Goal: Task Accomplishment & Management: Use online tool/utility

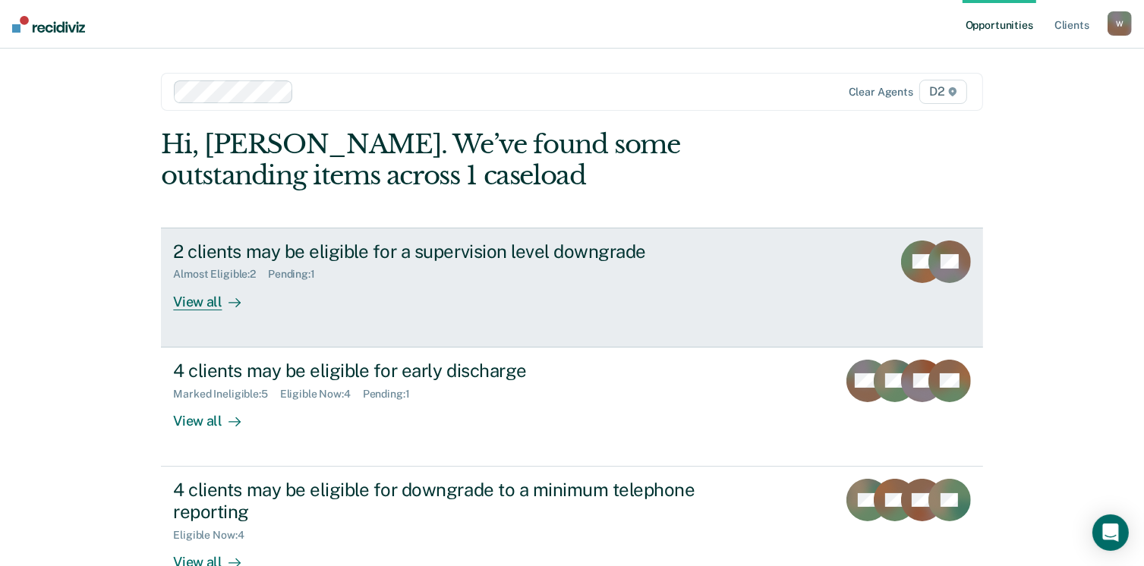
click at [210, 301] on div "View all" at bounding box center [215, 296] width 85 height 30
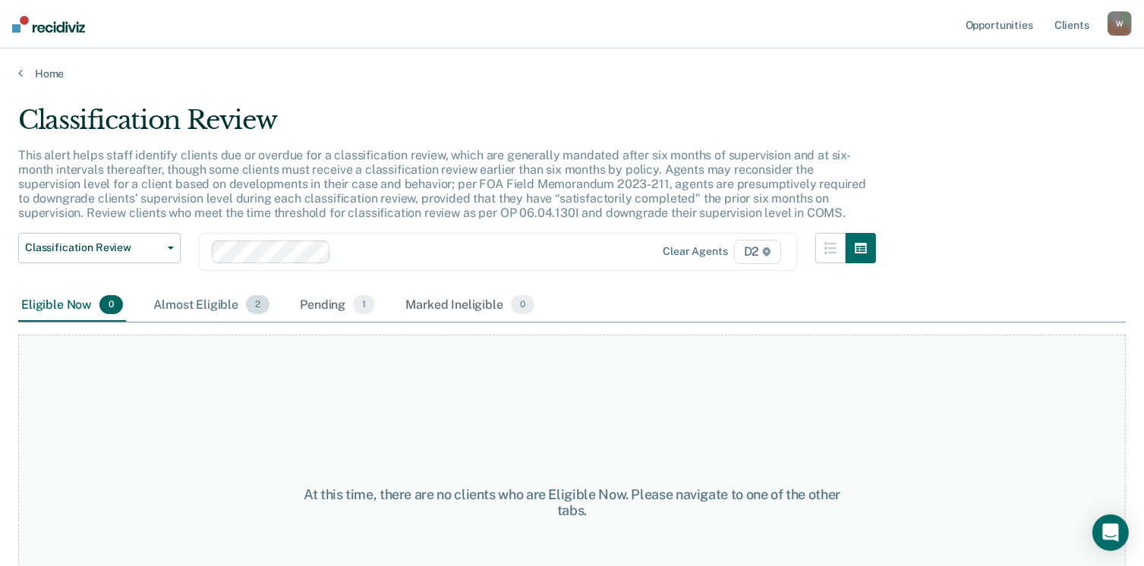
click at [226, 301] on div "Almost Eligible 2" at bounding box center [211, 305] width 122 height 33
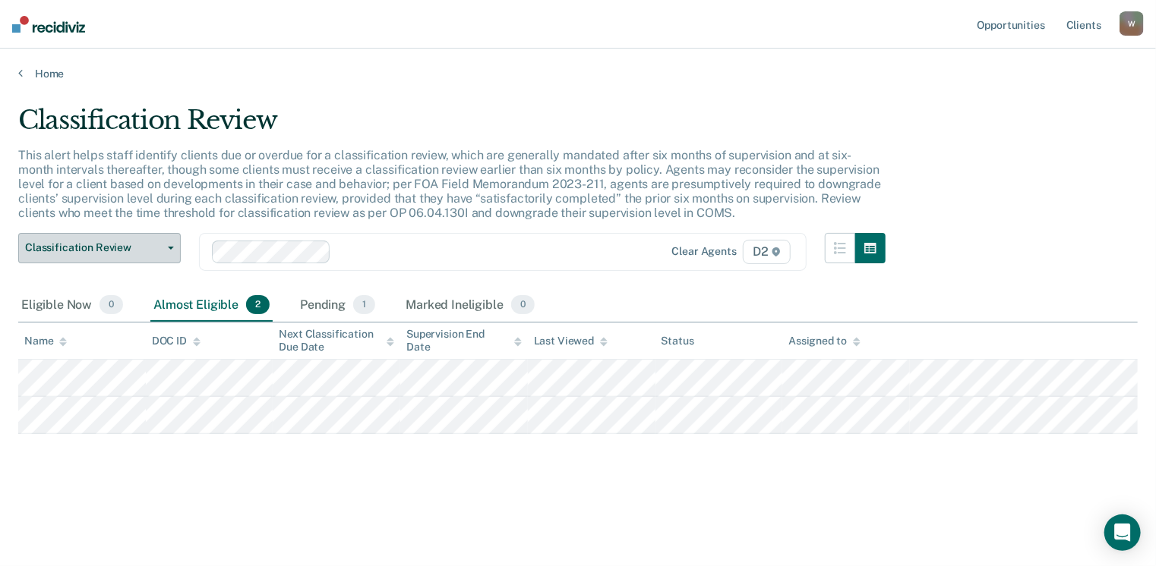
click at [96, 250] on span "Classification Review" at bounding box center [93, 247] width 137 height 13
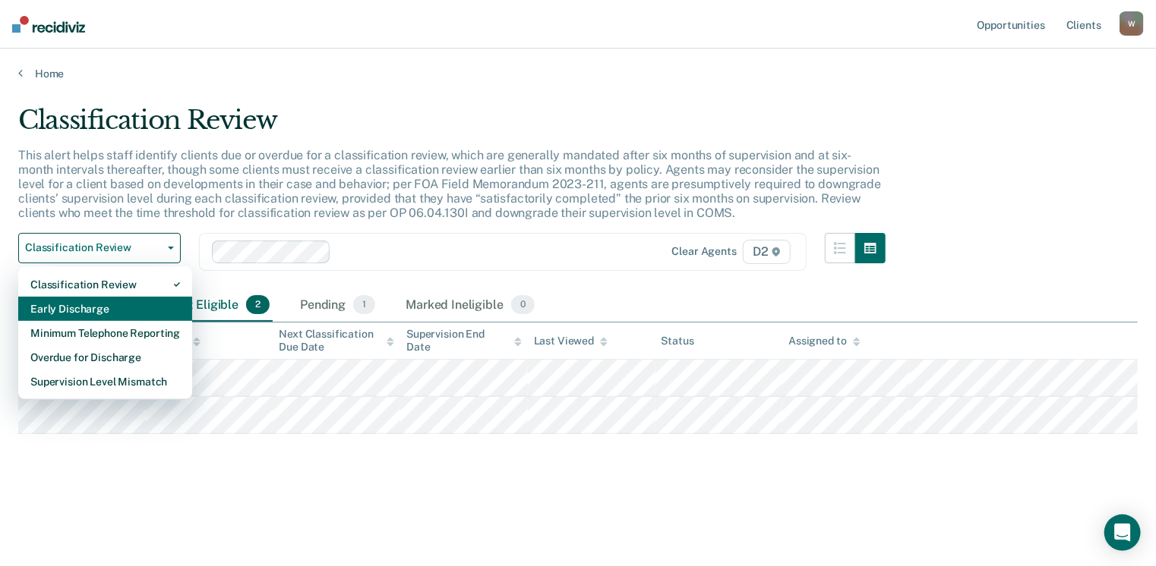
click at [97, 301] on div "Early Discharge" at bounding box center [105, 309] width 150 height 24
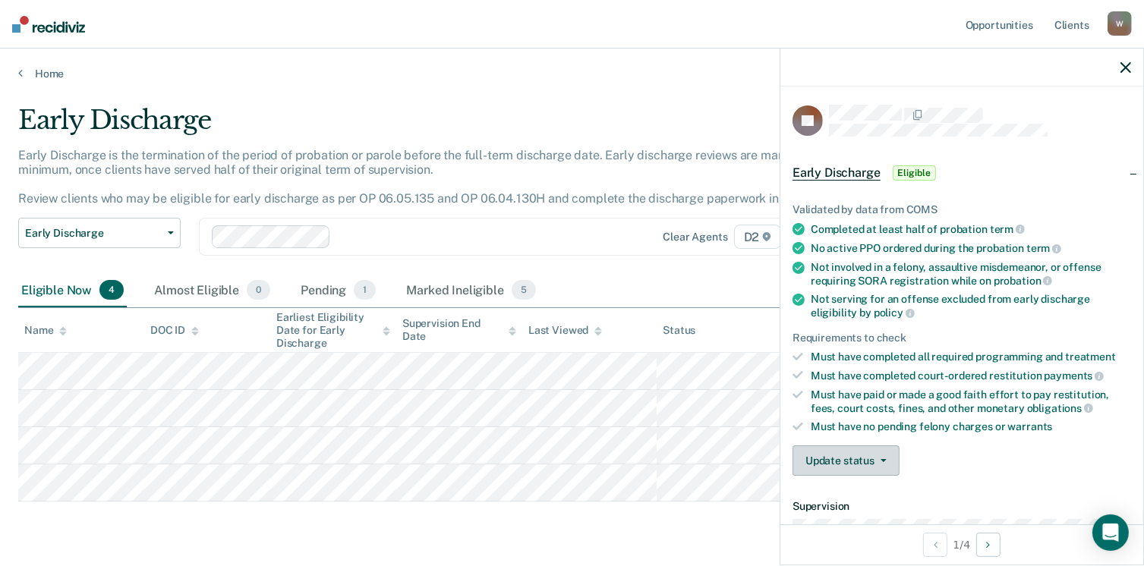
click at [860, 462] on button "Update status" at bounding box center [846, 461] width 107 height 30
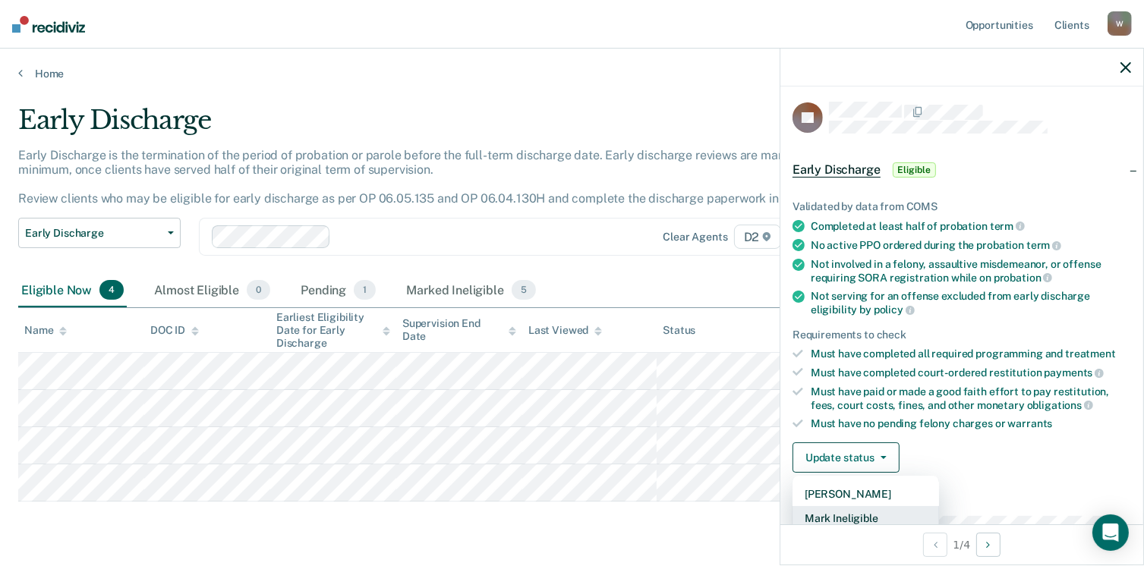
click at [863, 516] on button "Mark Ineligible" at bounding box center [866, 518] width 147 height 24
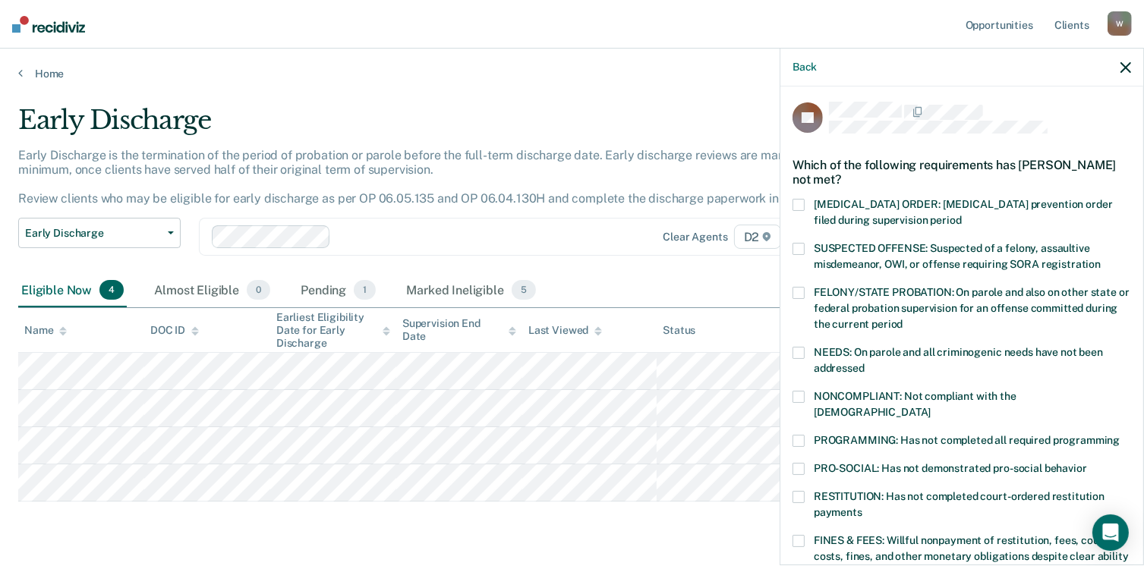
click at [800, 415] on div "NONCOMPLIANT: Not compliant with the [DEMOGRAPHIC_DATA]" at bounding box center [962, 413] width 339 height 44
click at [796, 396] on span at bounding box center [799, 397] width 12 height 12
click at [802, 435] on span at bounding box center [799, 441] width 12 height 12
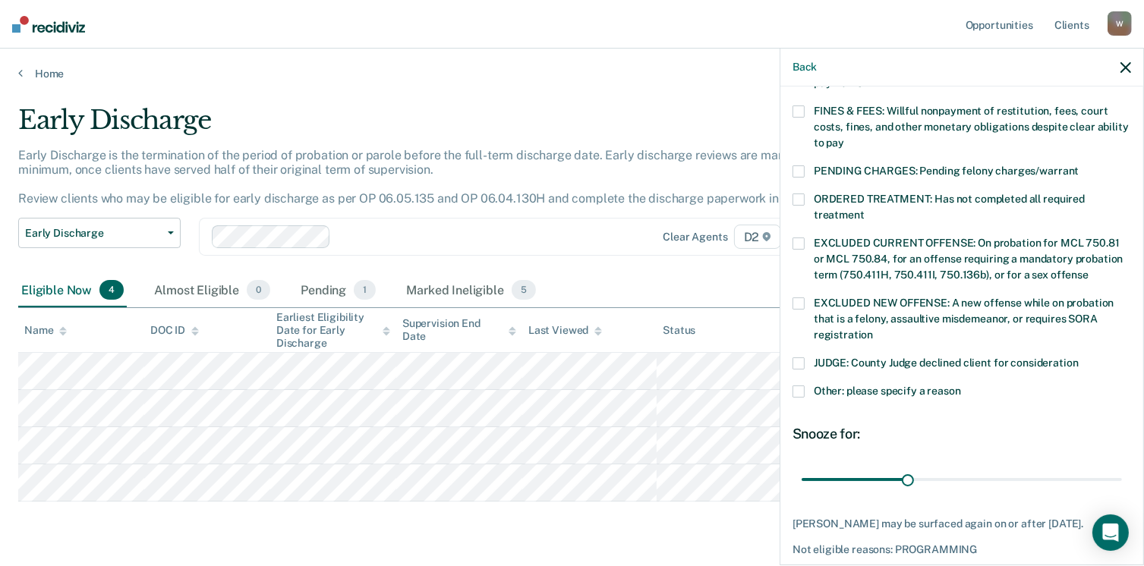
scroll to position [452, 0]
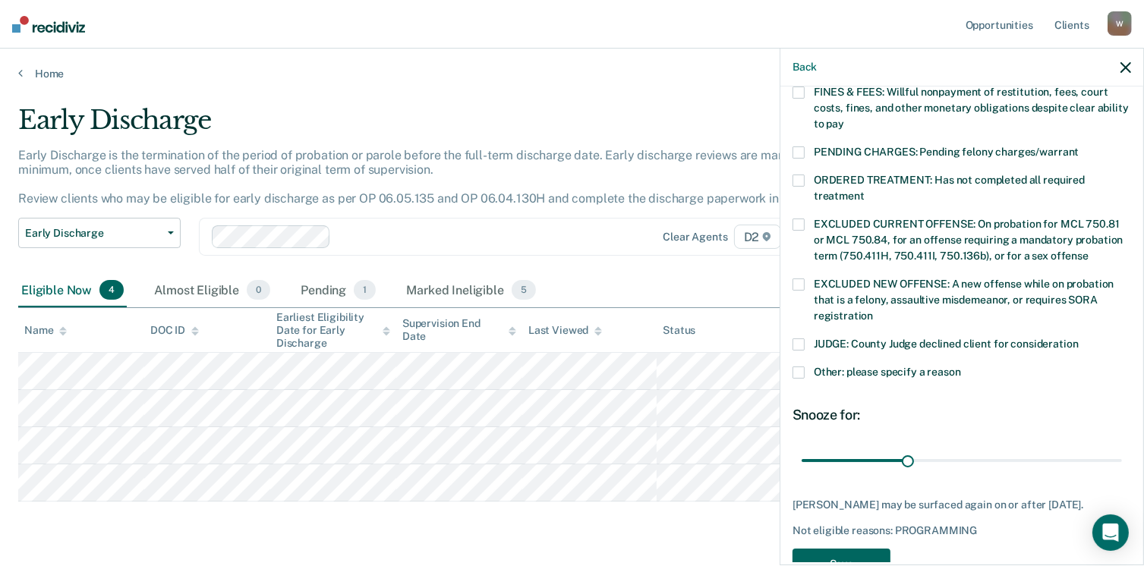
click at [856, 549] on button "Save" at bounding box center [842, 564] width 98 height 31
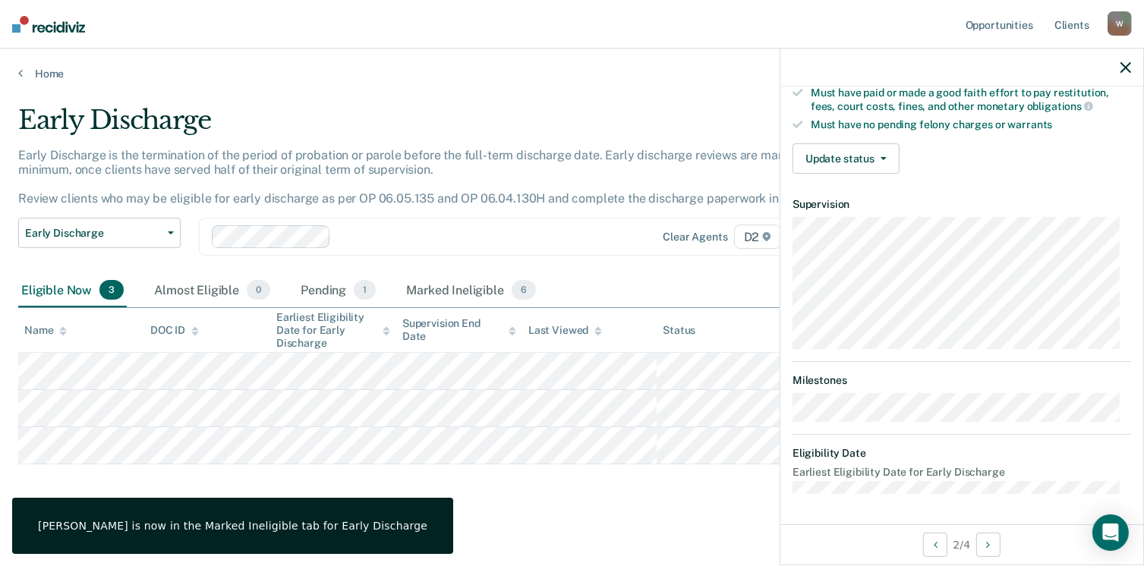
scroll to position [296, 0]
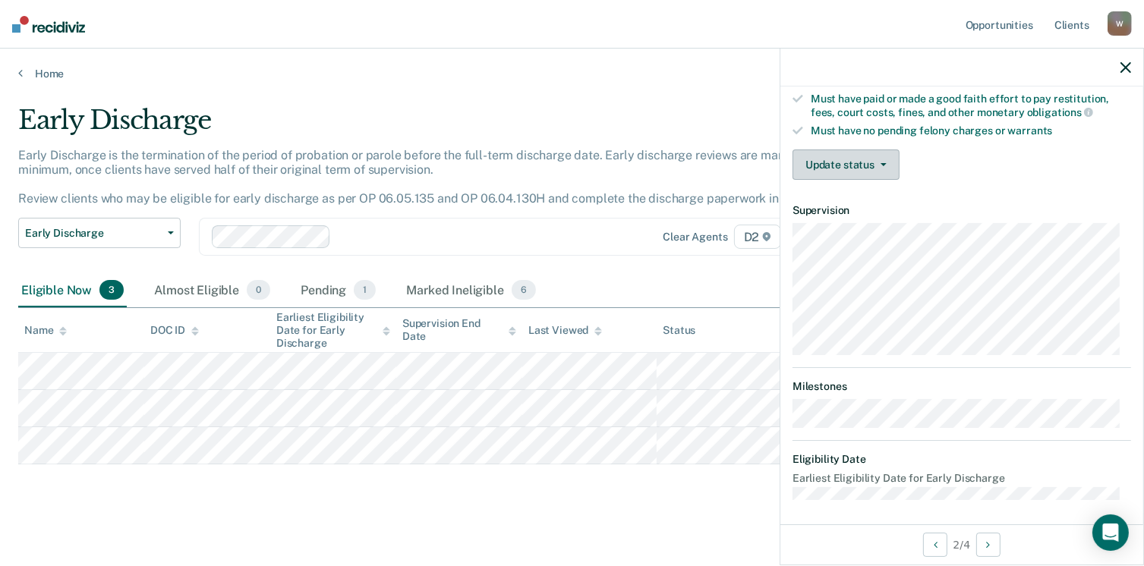
click at [842, 162] on button "Update status" at bounding box center [846, 165] width 107 height 30
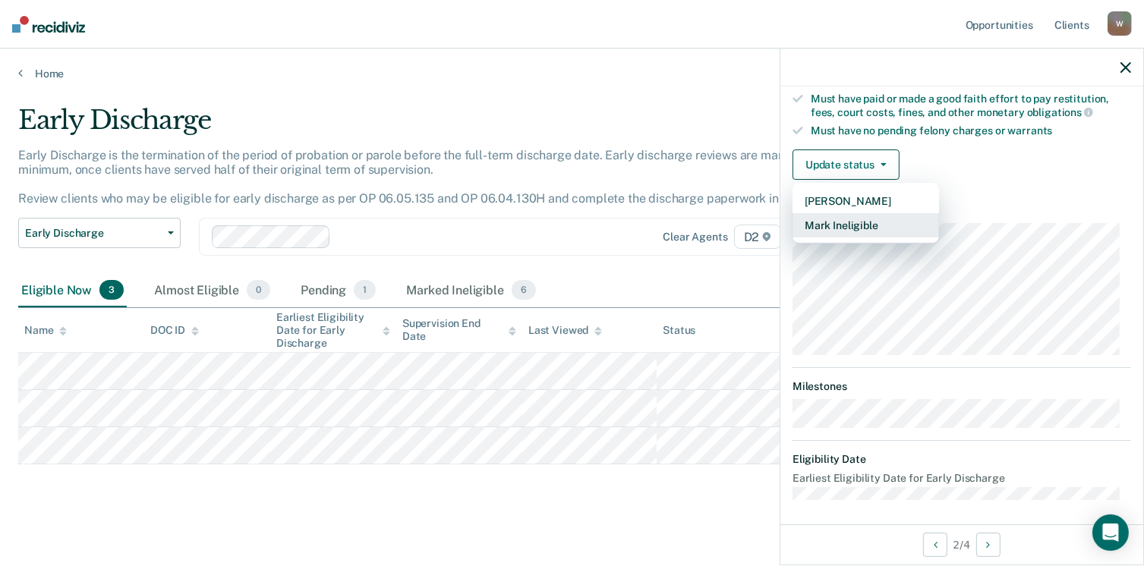
click at [848, 217] on button "Mark Ineligible" at bounding box center [866, 225] width 147 height 24
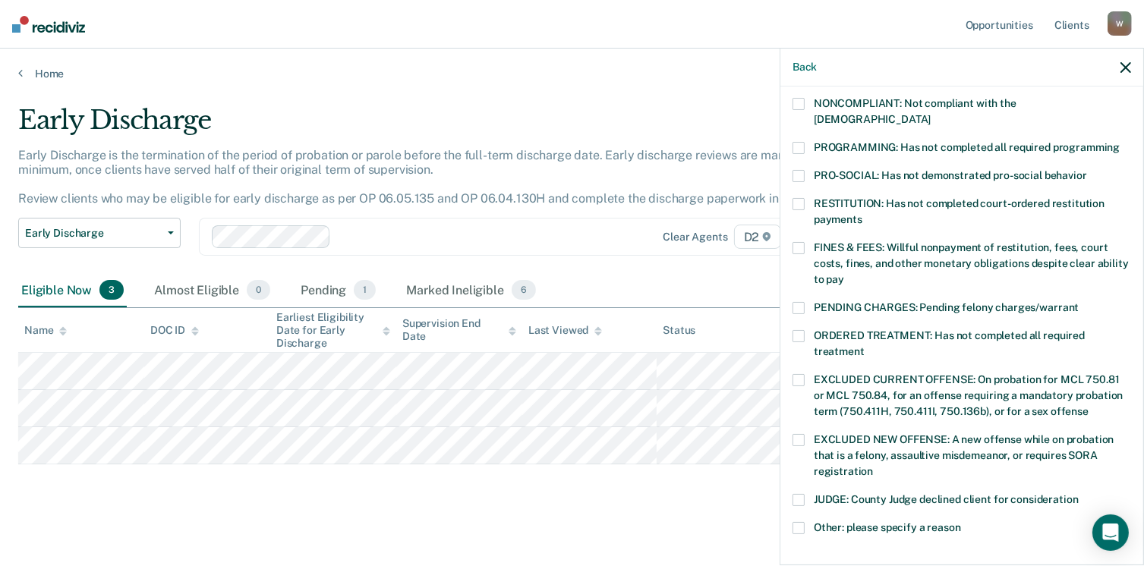
click at [804, 242] on span at bounding box center [799, 248] width 12 height 12
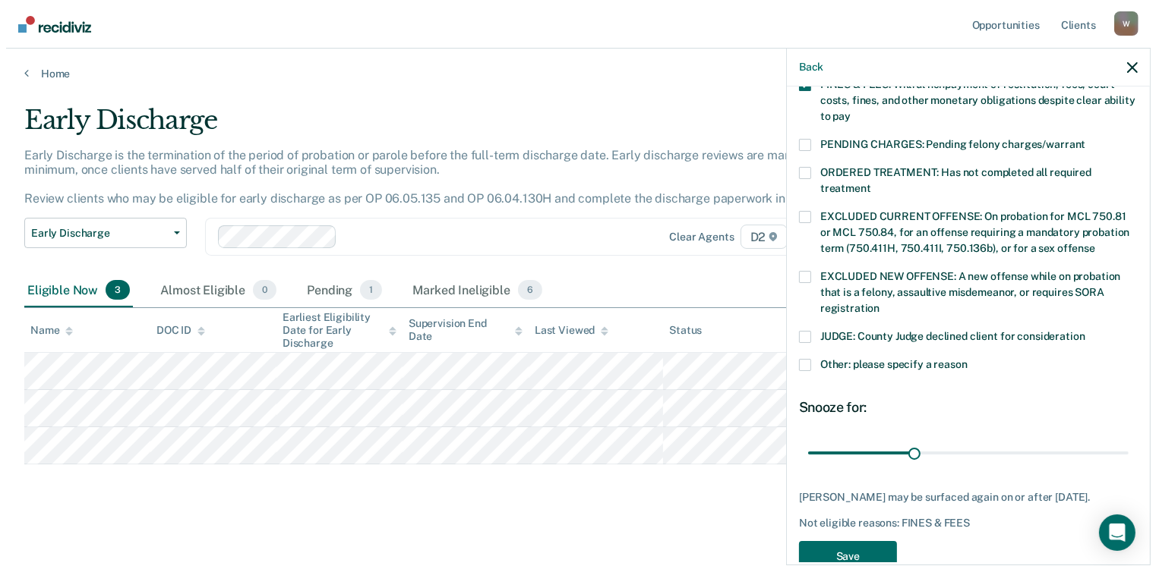
scroll to position [491, 0]
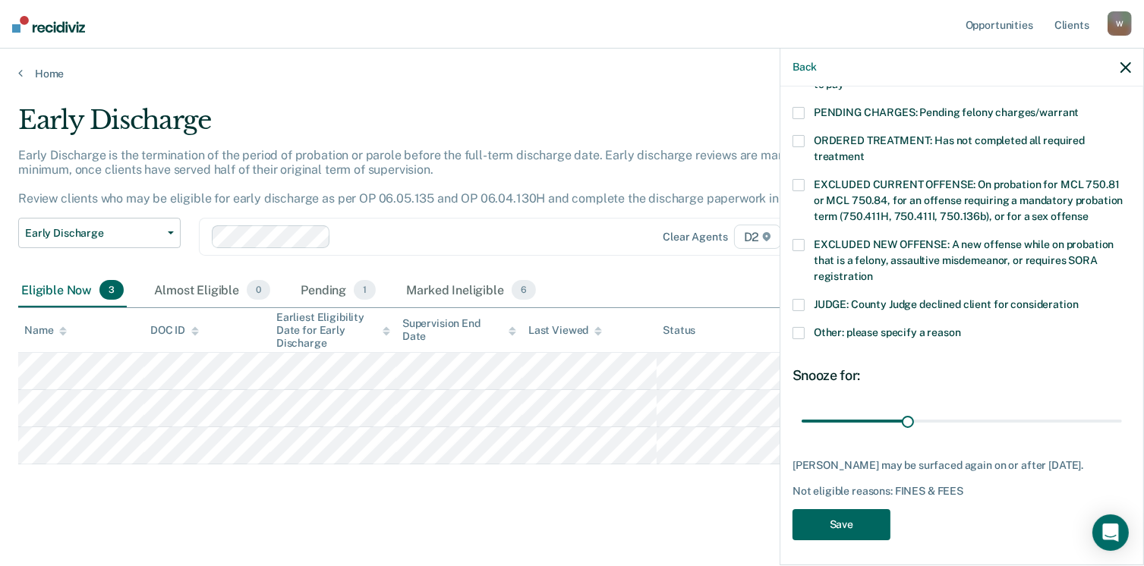
click at [858, 520] on button "Save" at bounding box center [842, 525] width 98 height 31
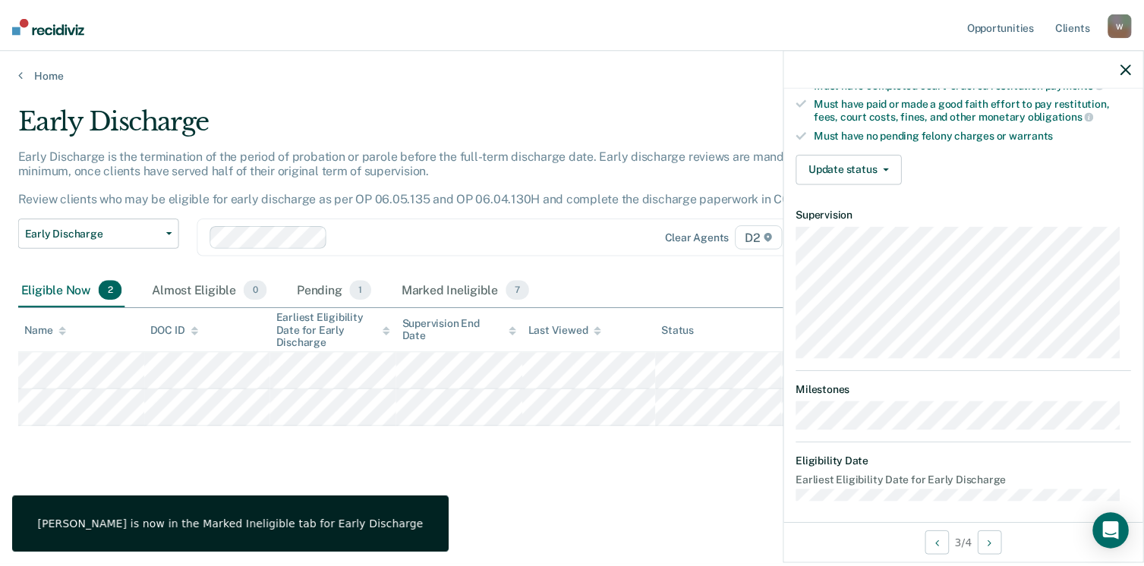
scroll to position [410, 0]
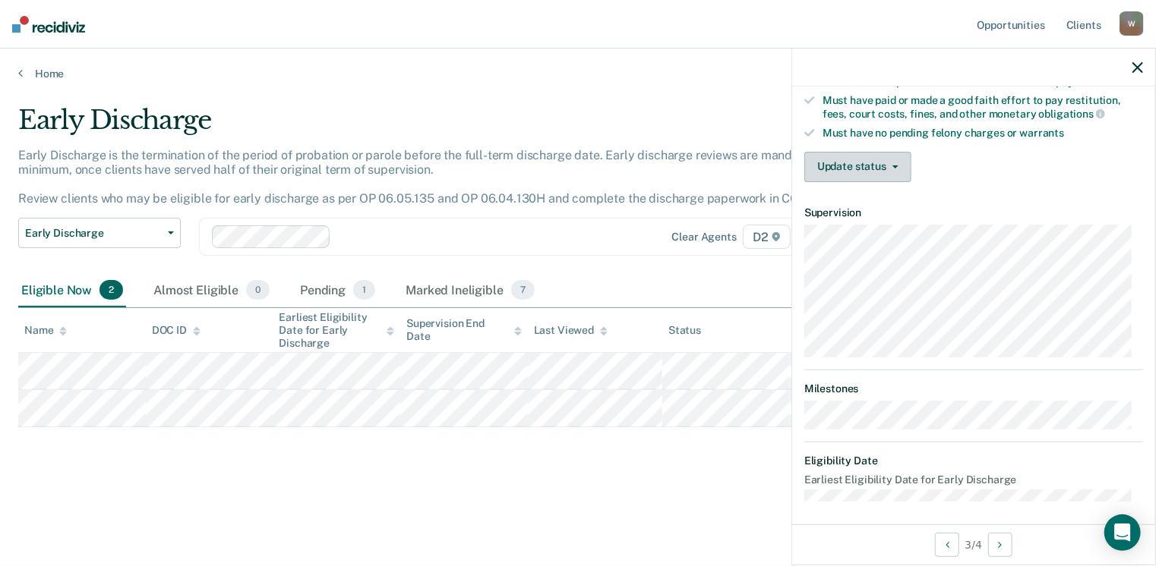
click at [857, 153] on button "Update status" at bounding box center [857, 167] width 107 height 30
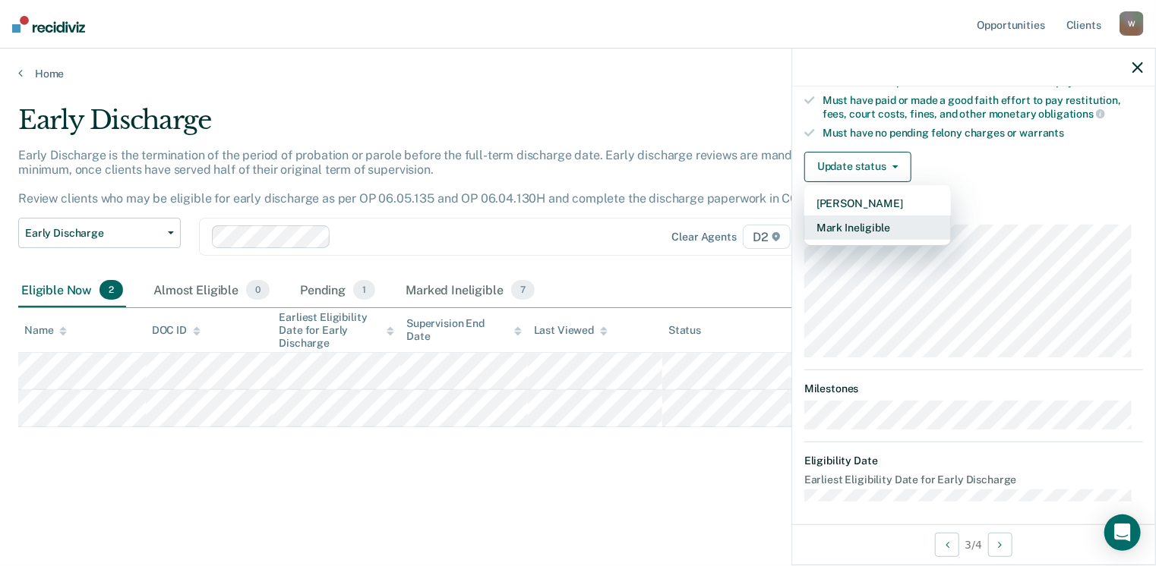
click at [876, 216] on button "Mark Ineligible" at bounding box center [877, 228] width 147 height 24
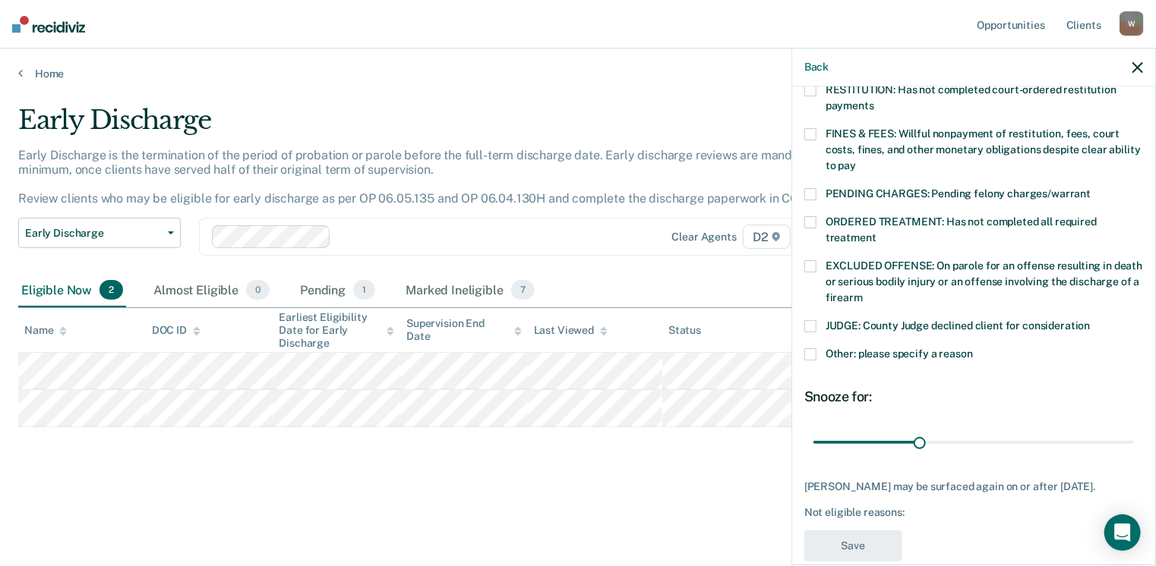
click at [810, 216] on span at bounding box center [810, 222] width 12 height 12
click at [857, 540] on button "Save" at bounding box center [853, 546] width 98 height 31
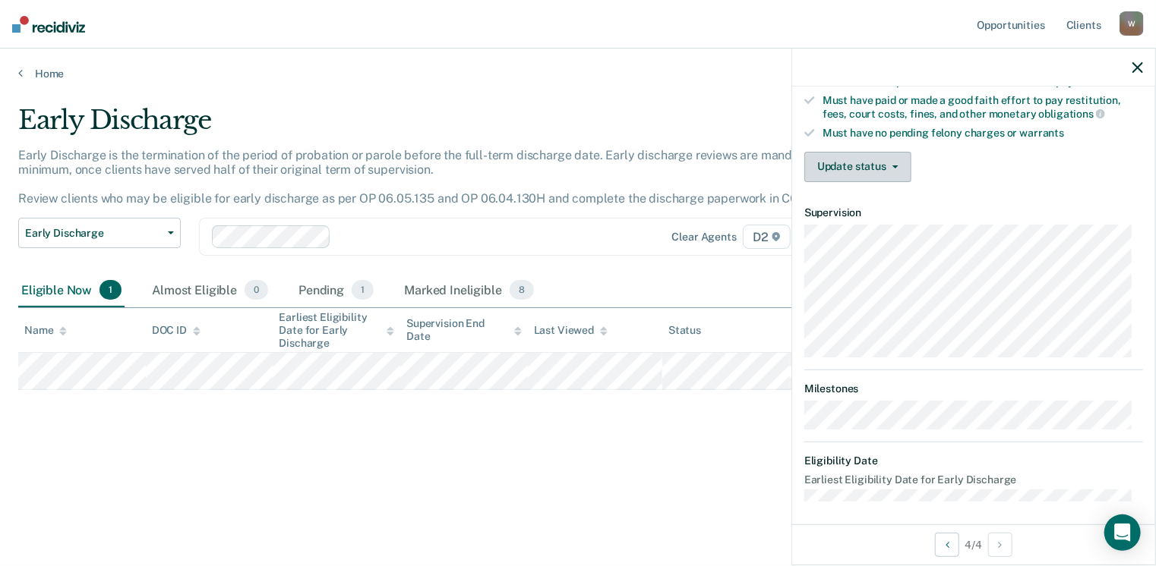
click at [862, 152] on button "Update status" at bounding box center [857, 167] width 107 height 30
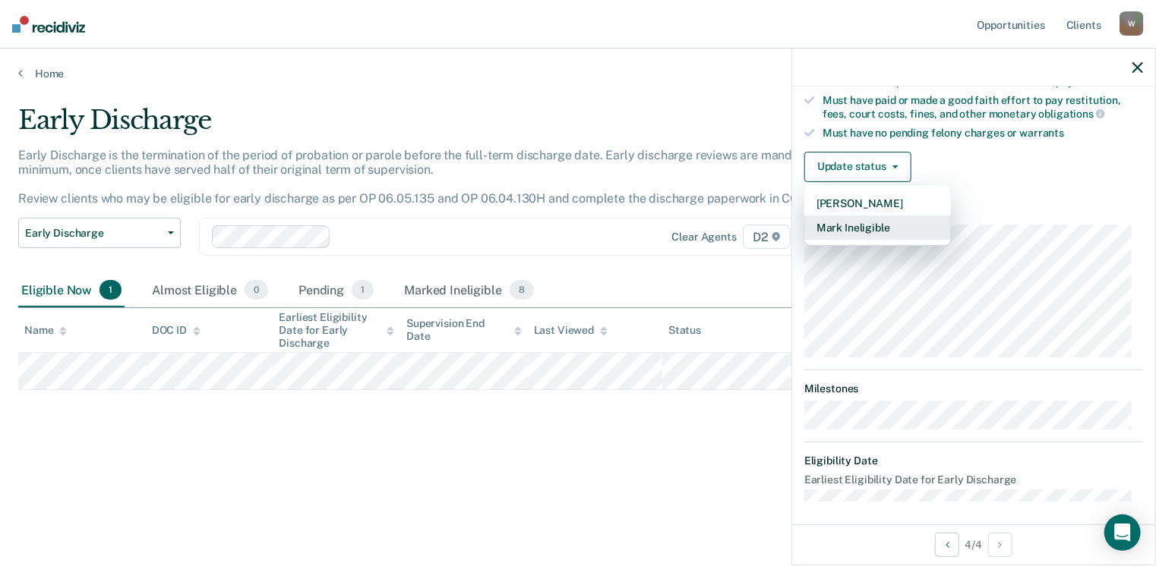
click at [857, 221] on button "Mark Ineligible" at bounding box center [877, 228] width 147 height 24
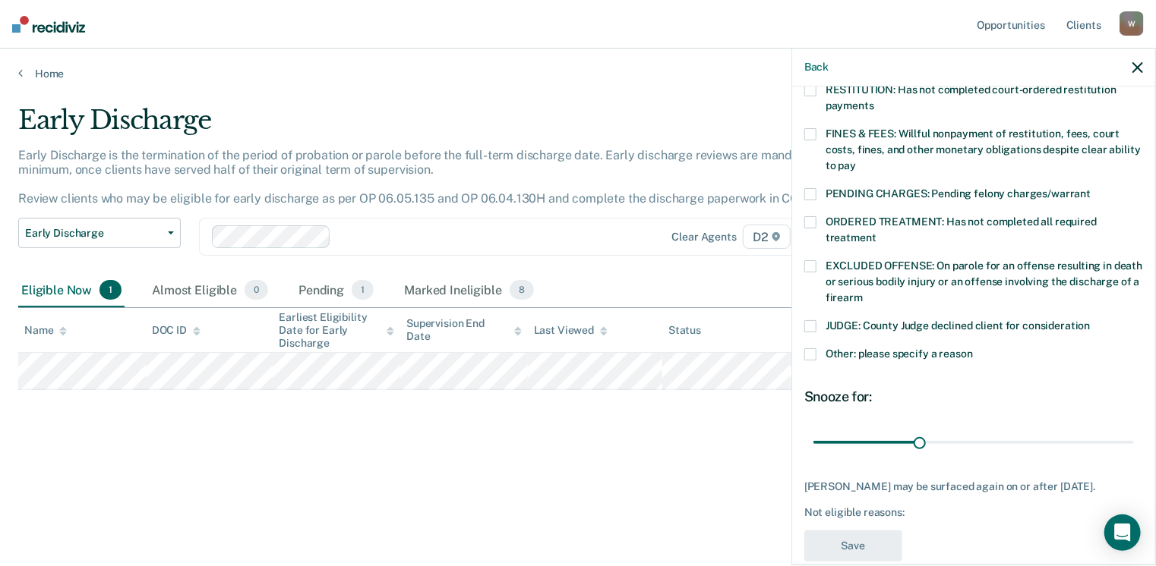
click at [813, 128] on span at bounding box center [810, 134] width 12 height 12
click at [860, 532] on button "Save" at bounding box center [853, 546] width 98 height 31
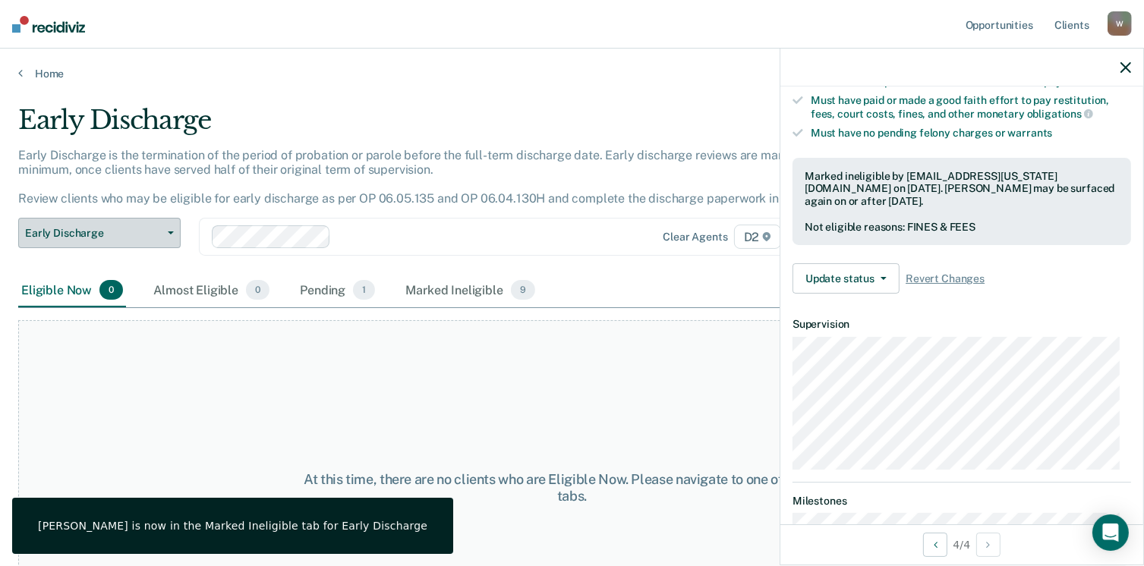
click at [169, 235] on button "Early Discharge" at bounding box center [99, 233] width 162 height 30
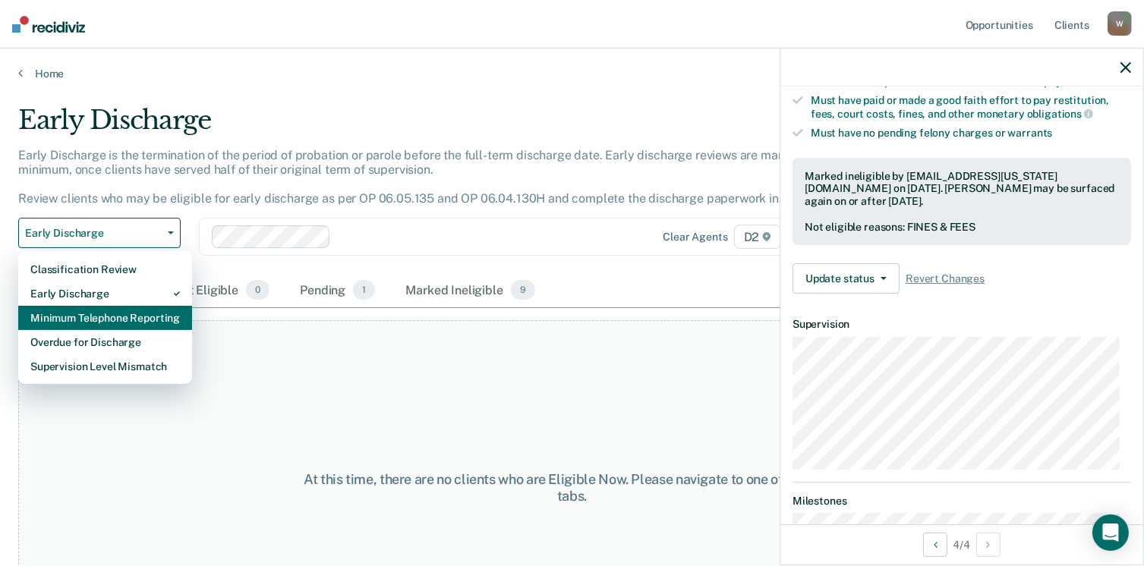
click at [134, 309] on div "Minimum Telephone Reporting" at bounding box center [105, 318] width 150 height 24
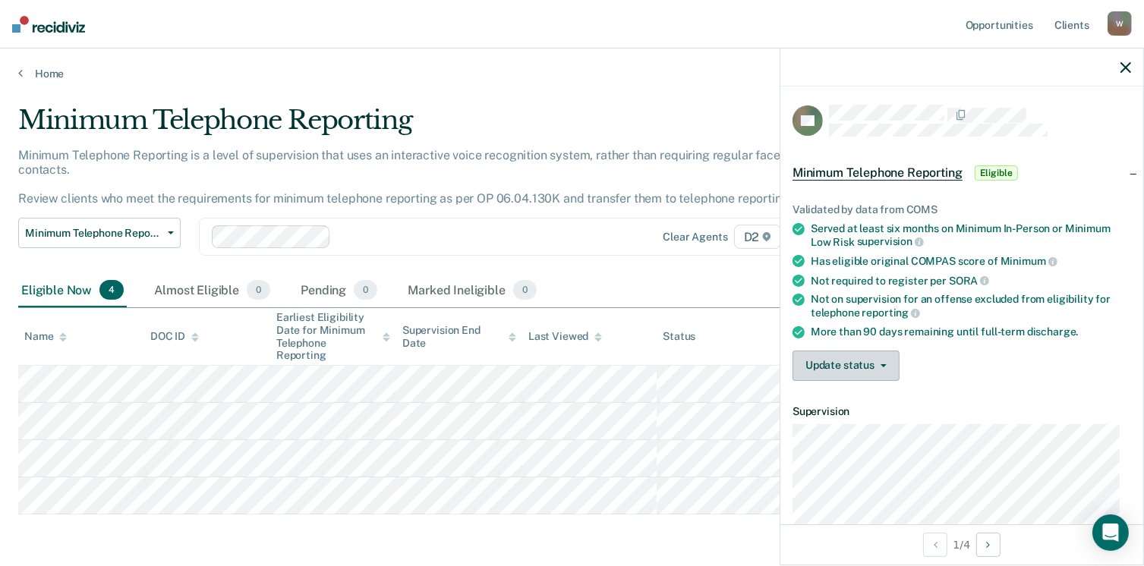
click at [834, 363] on button "Update status" at bounding box center [846, 366] width 107 height 30
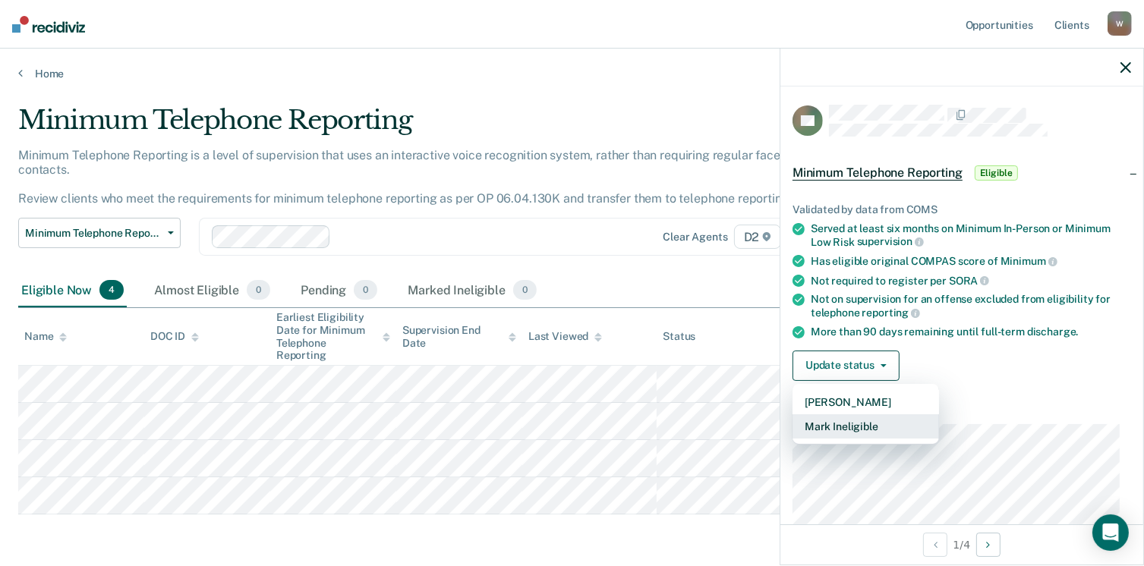
click at [845, 419] on button "Mark Ineligible" at bounding box center [866, 427] width 147 height 24
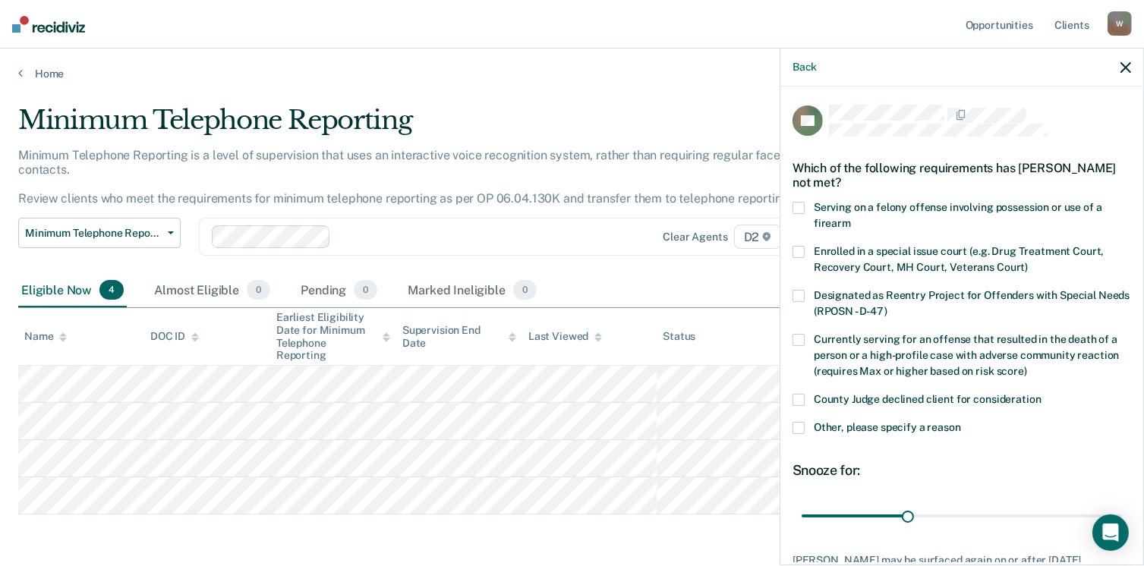
click at [798, 396] on span at bounding box center [799, 400] width 12 height 12
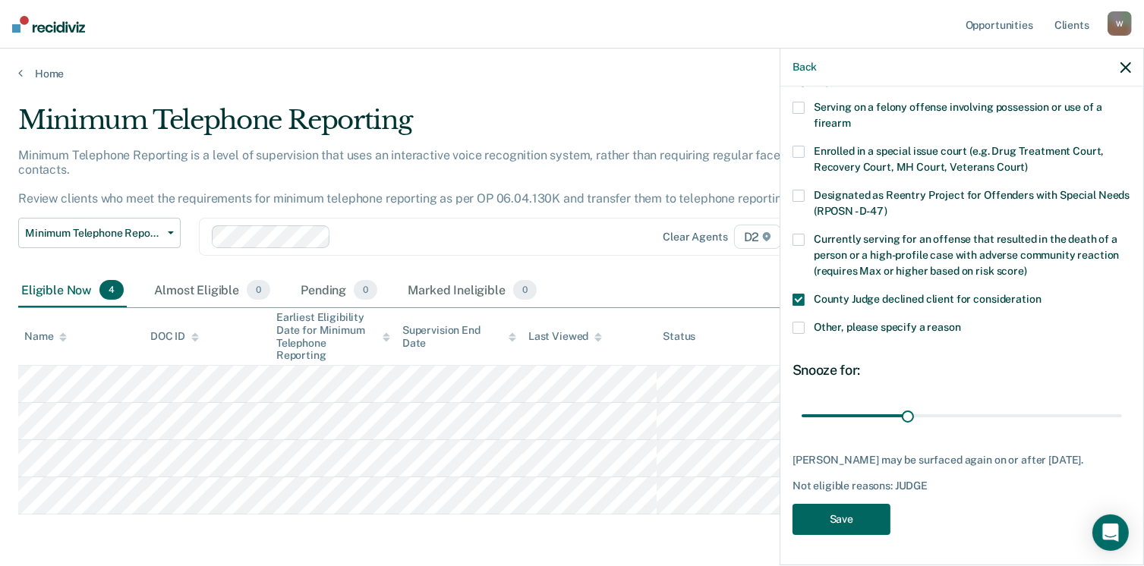
click at [821, 515] on button "Save" at bounding box center [842, 519] width 98 height 31
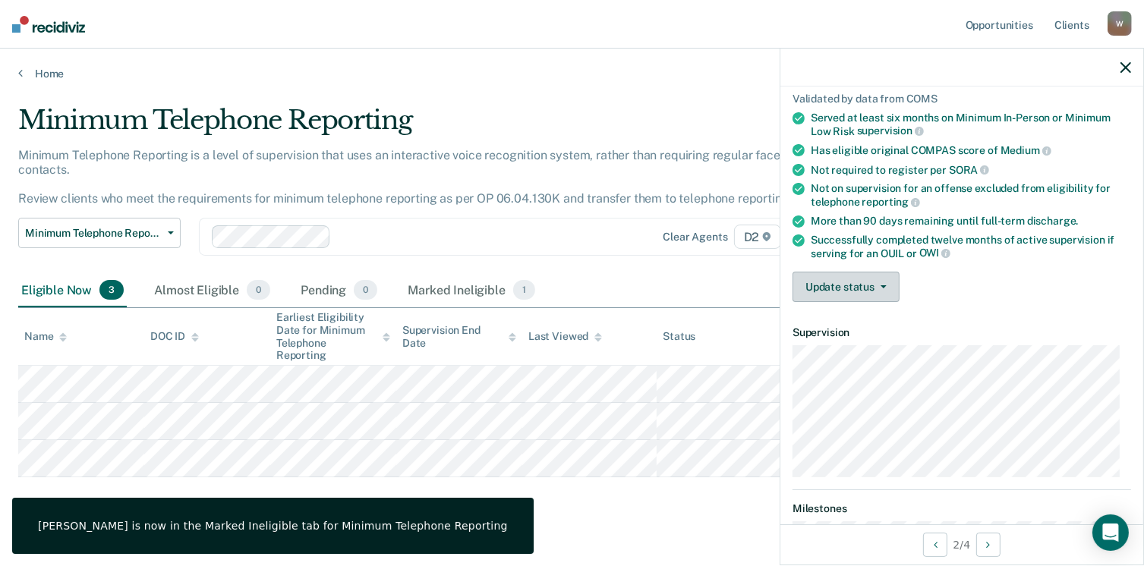
click at [863, 276] on button "Update status" at bounding box center [846, 287] width 107 height 30
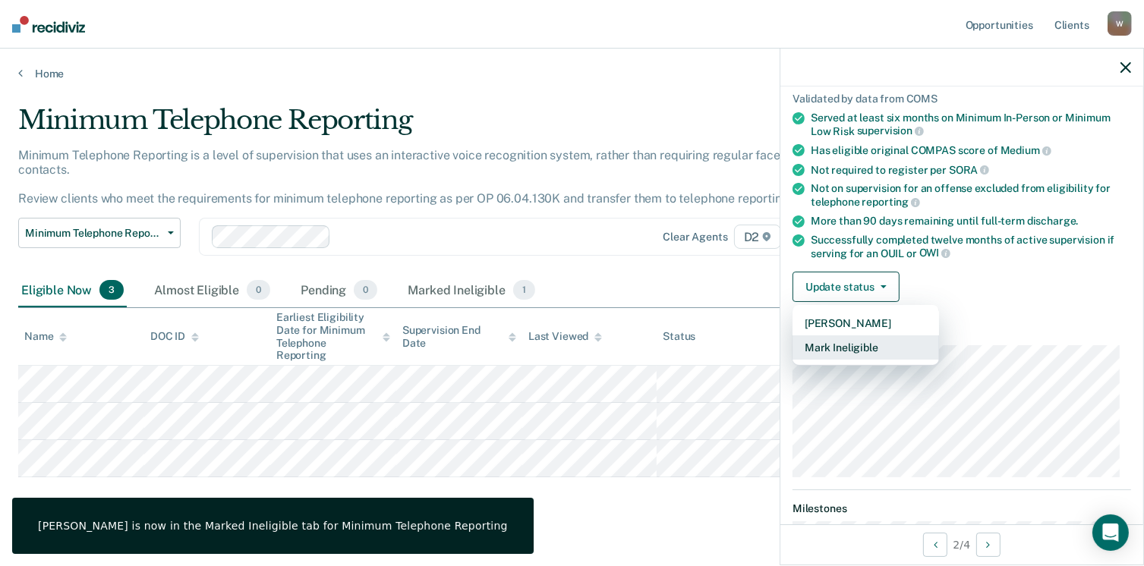
click at [868, 339] on button "Mark Ineligible" at bounding box center [866, 348] width 147 height 24
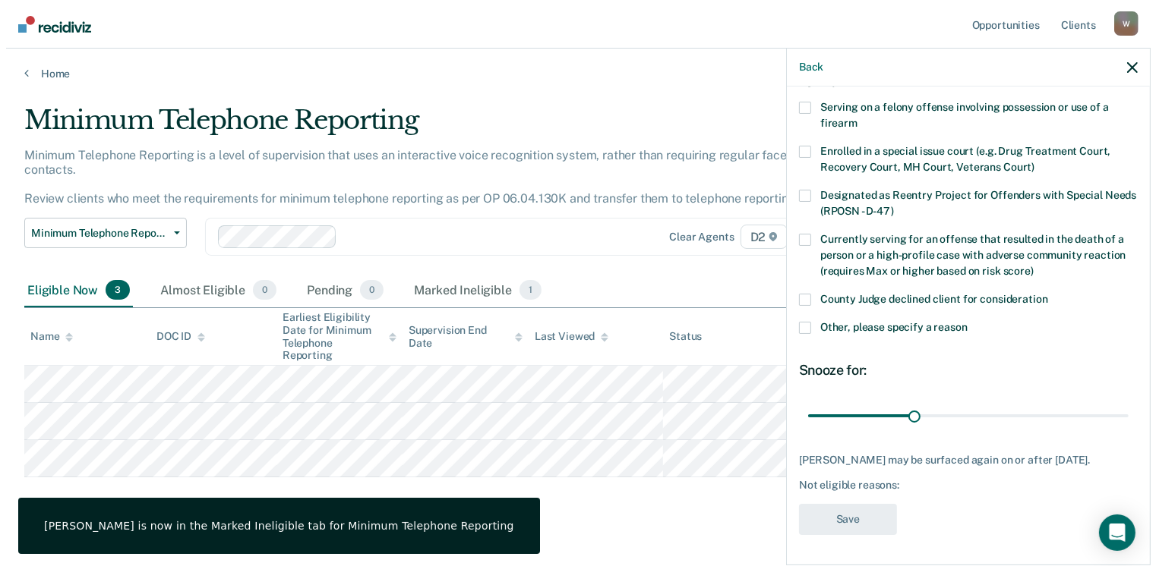
scroll to position [98, 0]
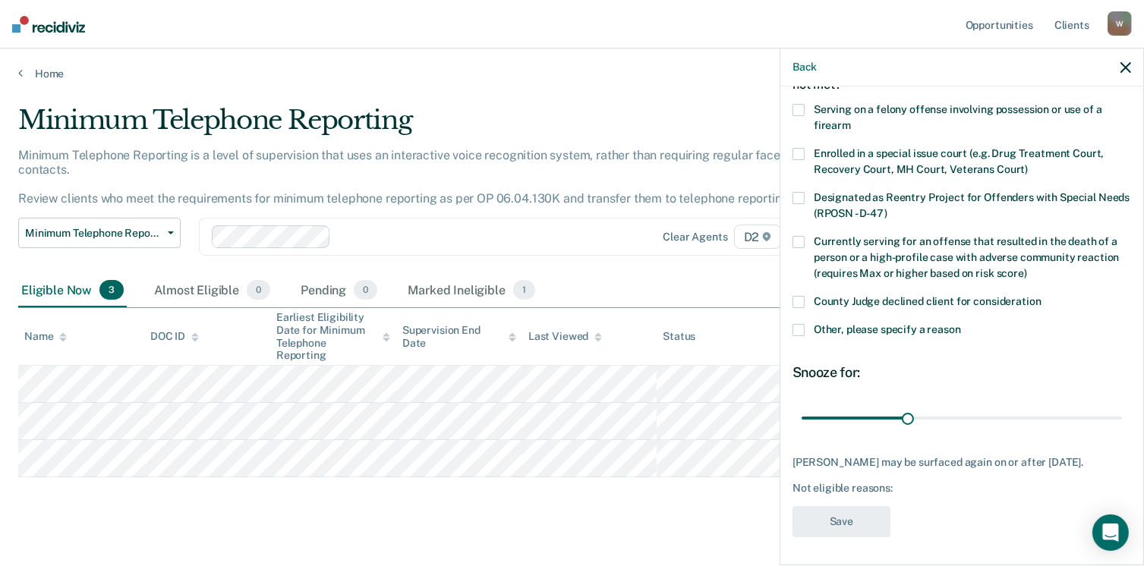
click at [799, 301] on span at bounding box center [799, 302] width 12 height 12
click at [848, 519] on button "Save" at bounding box center [842, 521] width 98 height 31
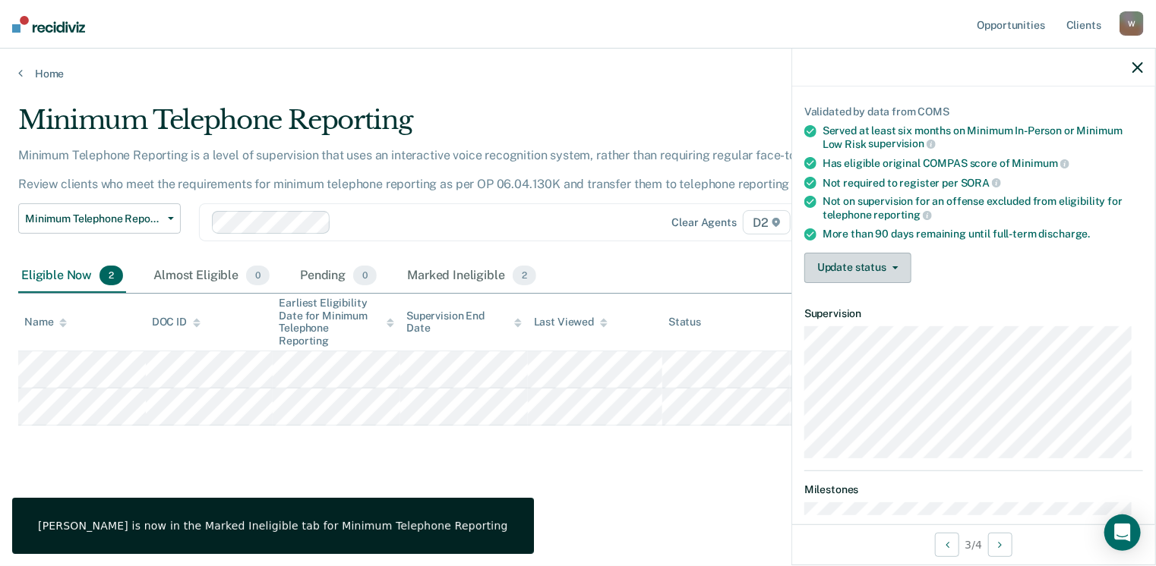
click at [841, 267] on button "Update status" at bounding box center [857, 268] width 107 height 30
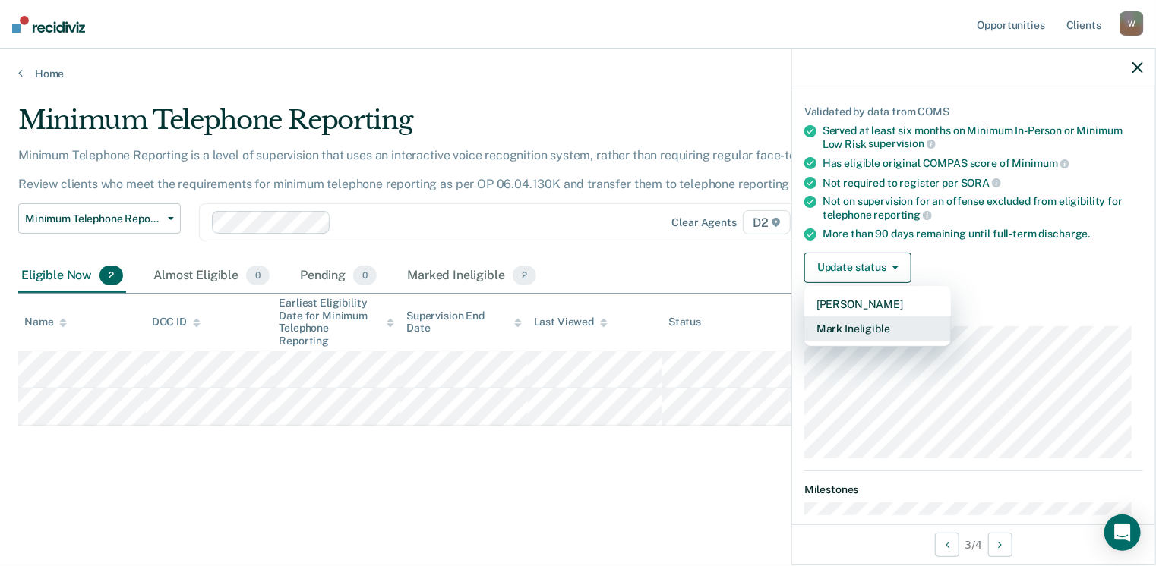
click at [853, 318] on button "Mark Ineligible" at bounding box center [877, 329] width 147 height 24
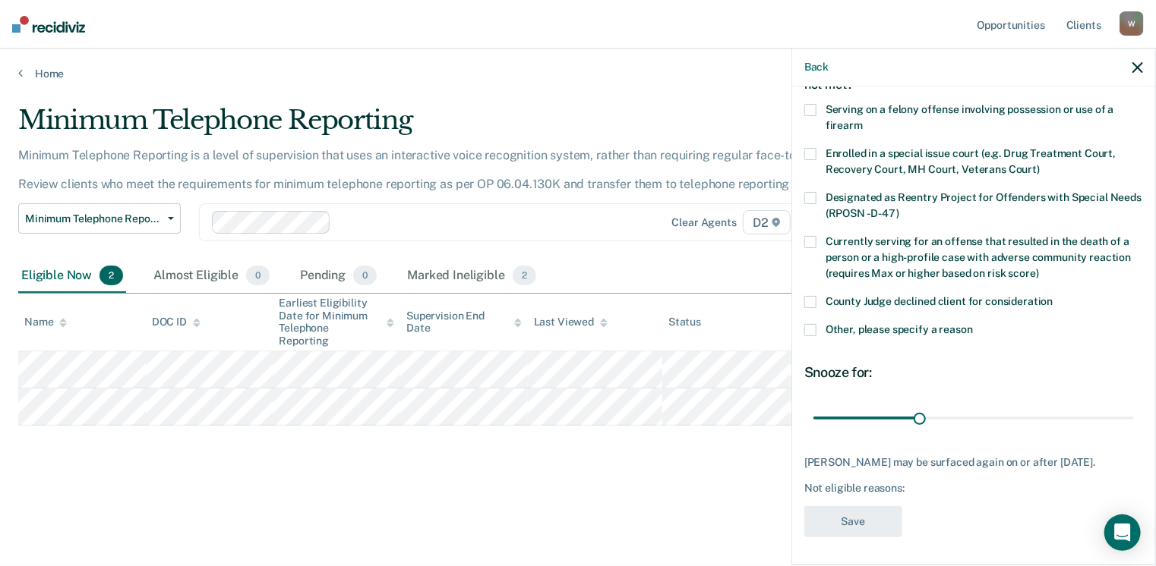
click at [812, 328] on span at bounding box center [810, 330] width 12 height 12
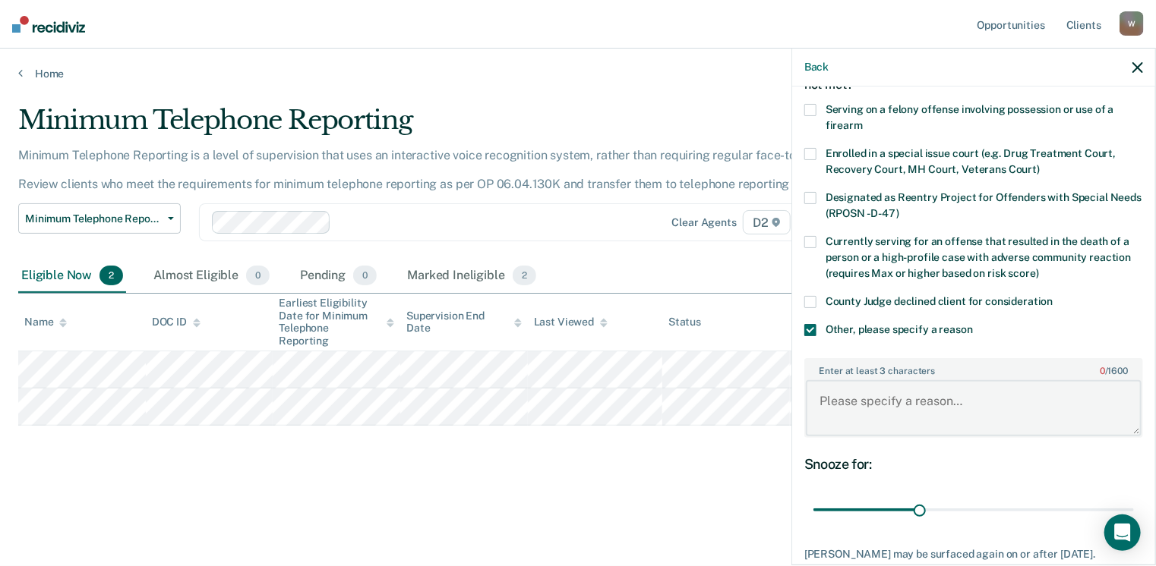
click at [876, 402] on textarea "Enter at least 3 characters 0 / 1600" at bounding box center [974, 408] width 336 height 56
type textarea "delay sentence"
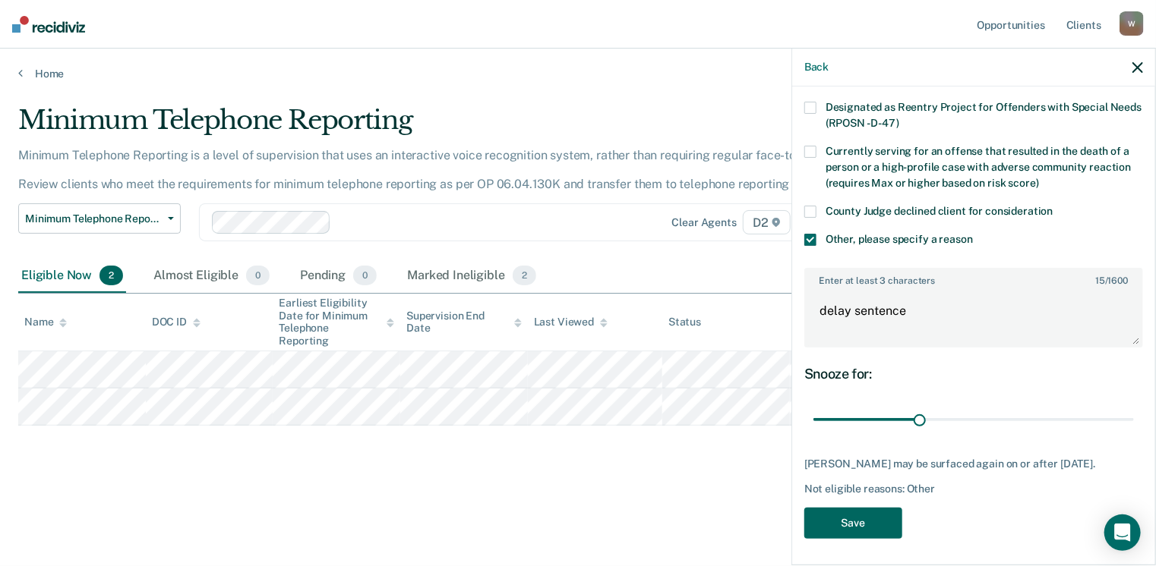
click at [849, 524] on button "Save" at bounding box center [853, 523] width 98 height 31
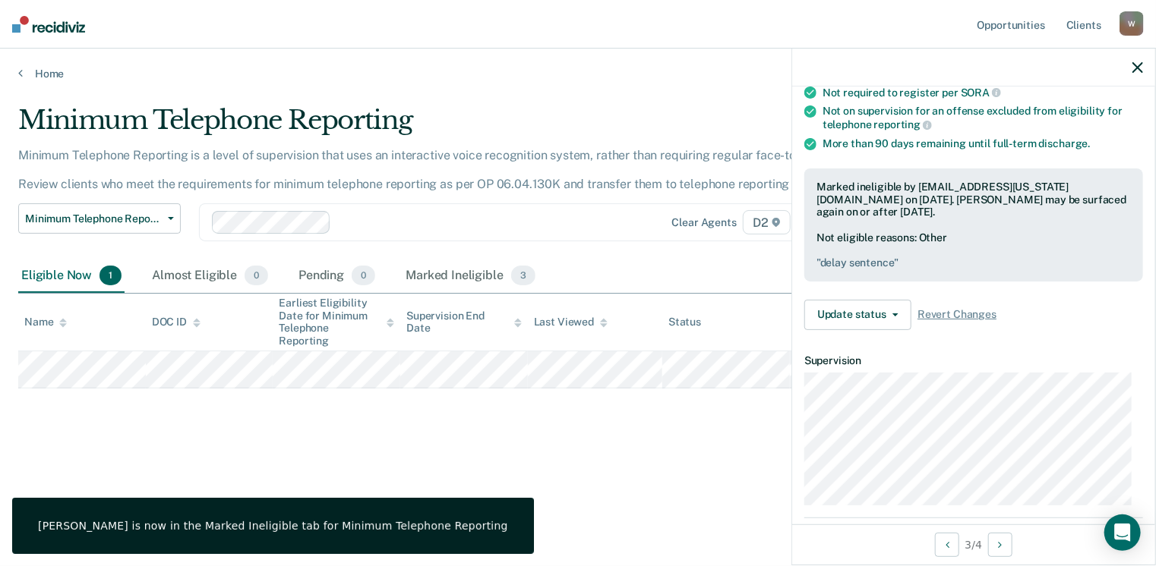
scroll to position [186, 0]
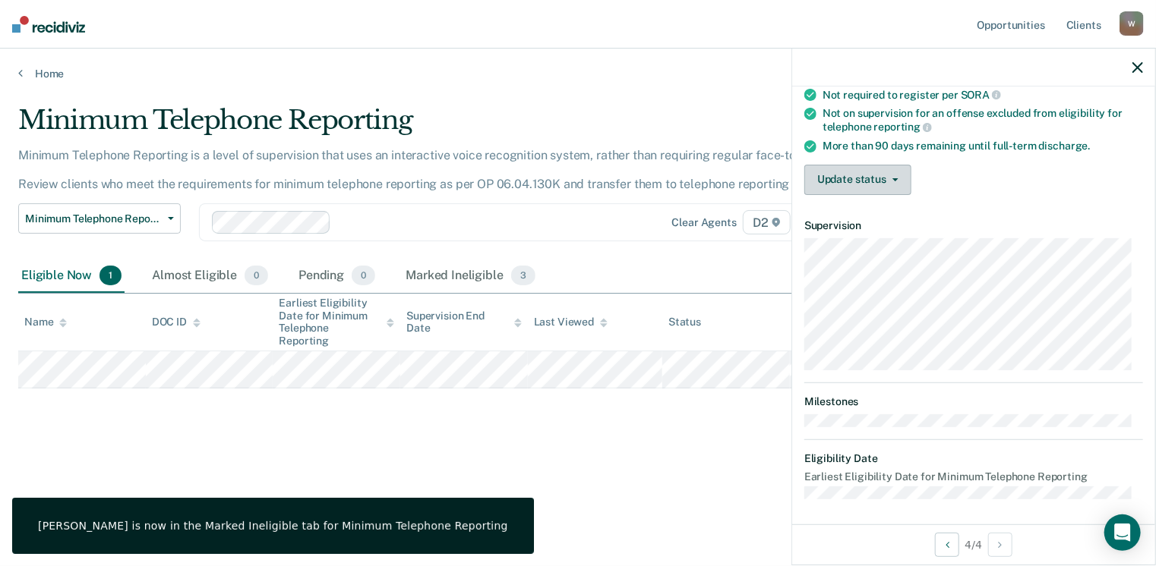
click at [847, 181] on button "Update status" at bounding box center [857, 180] width 107 height 30
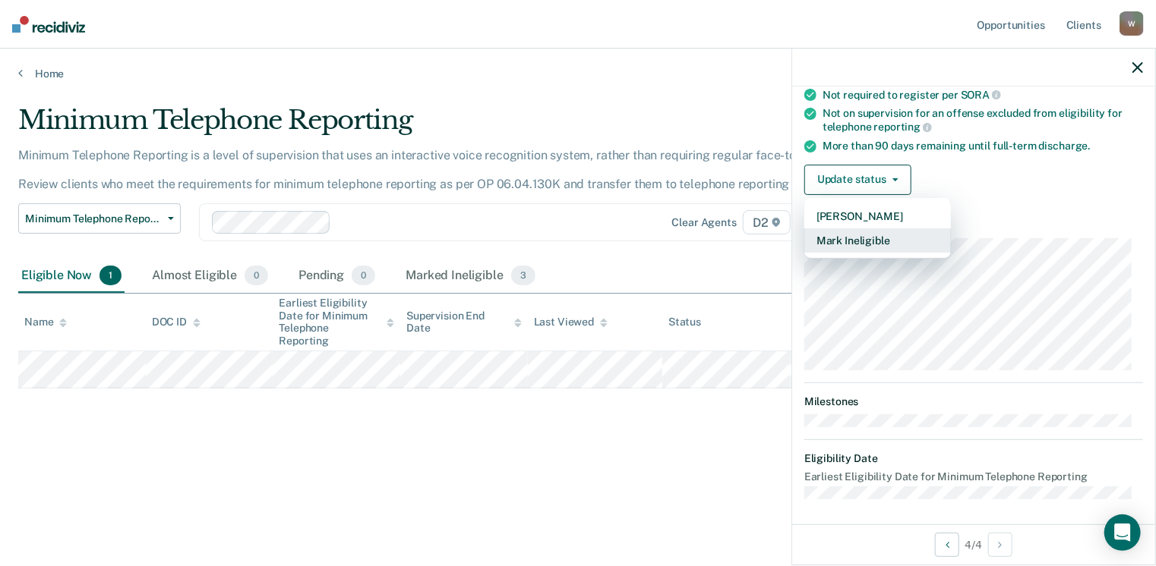
click at [863, 232] on button "Mark Ineligible" at bounding box center [877, 241] width 147 height 24
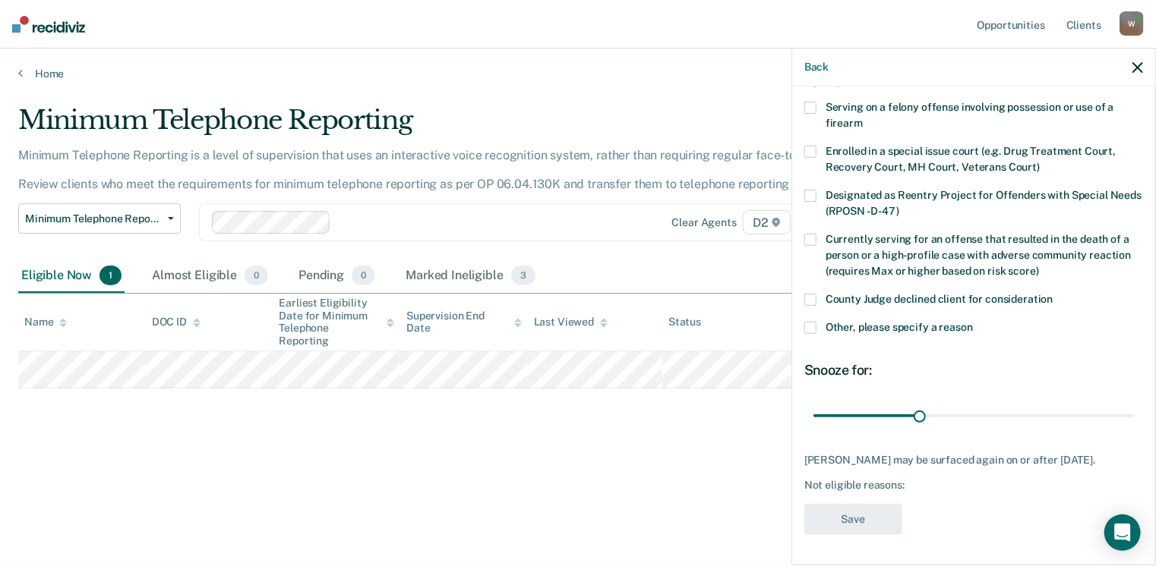
scroll to position [98, 0]
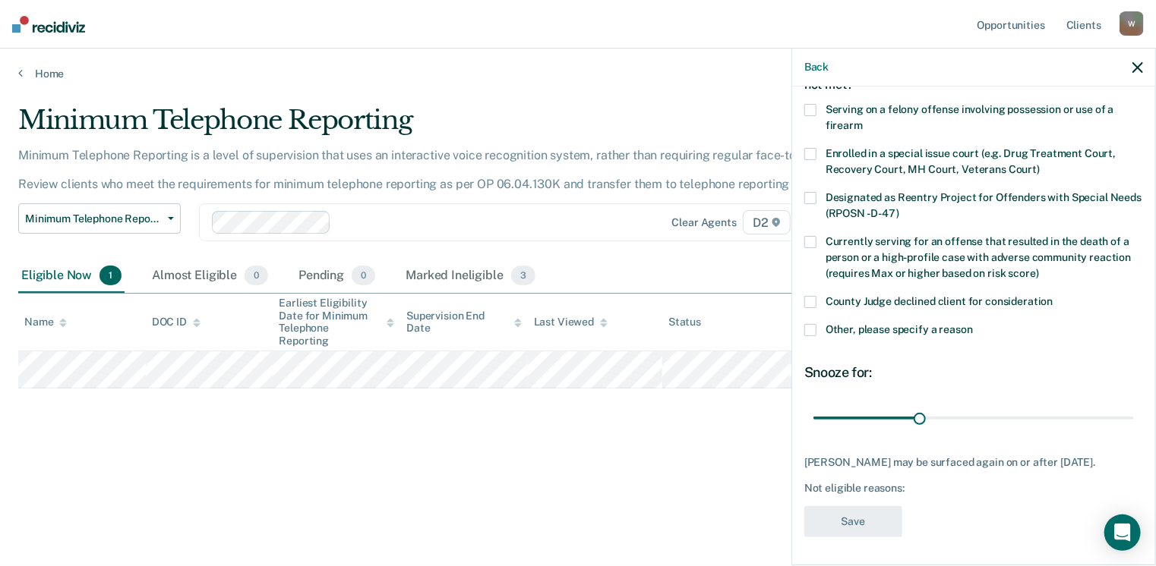
click at [814, 304] on span at bounding box center [810, 302] width 12 height 12
click at [872, 525] on button "Save" at bounding box center [853, 521] width 98 height 31
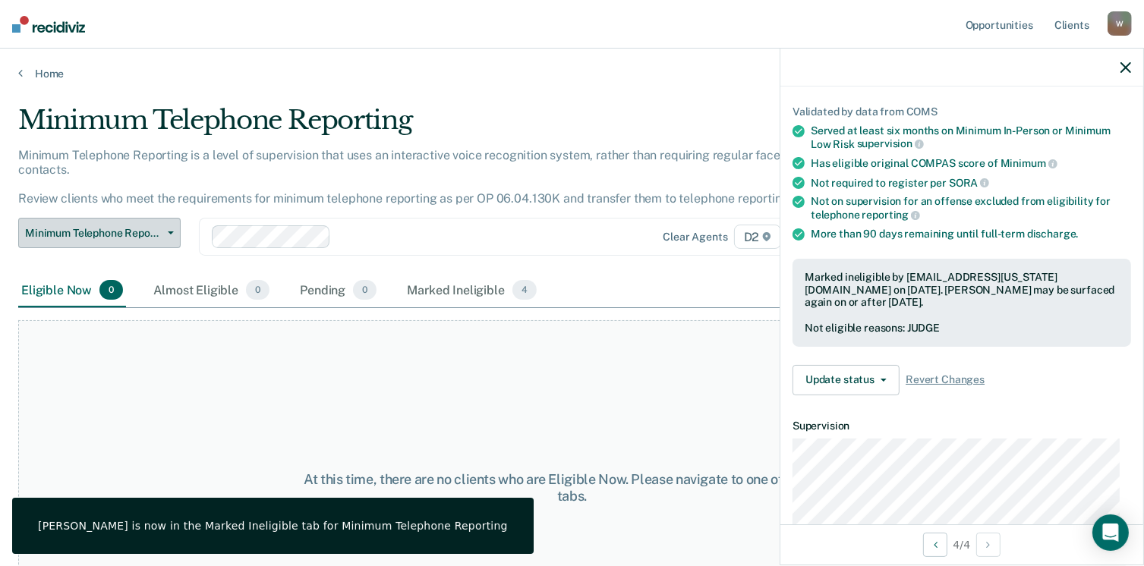
click at [153, 227] on span "Minimum Telephone Reporting" at bounding box center [93, 233] width 137 height 13
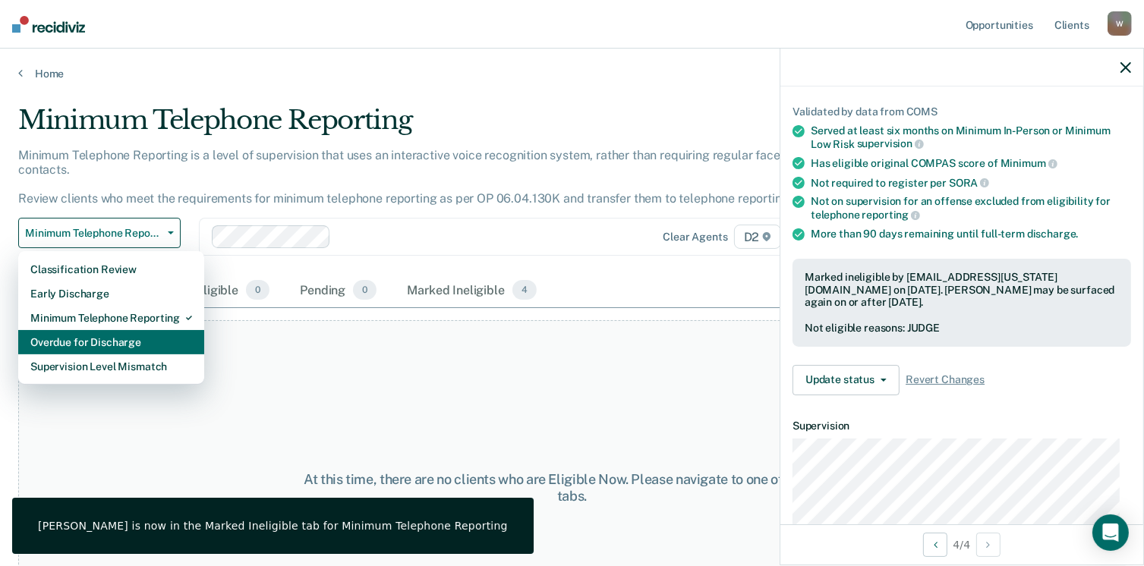
click at [126, 330] on div "Overdue for Discharge" at bounding box center [111, 342] width 162 height 24
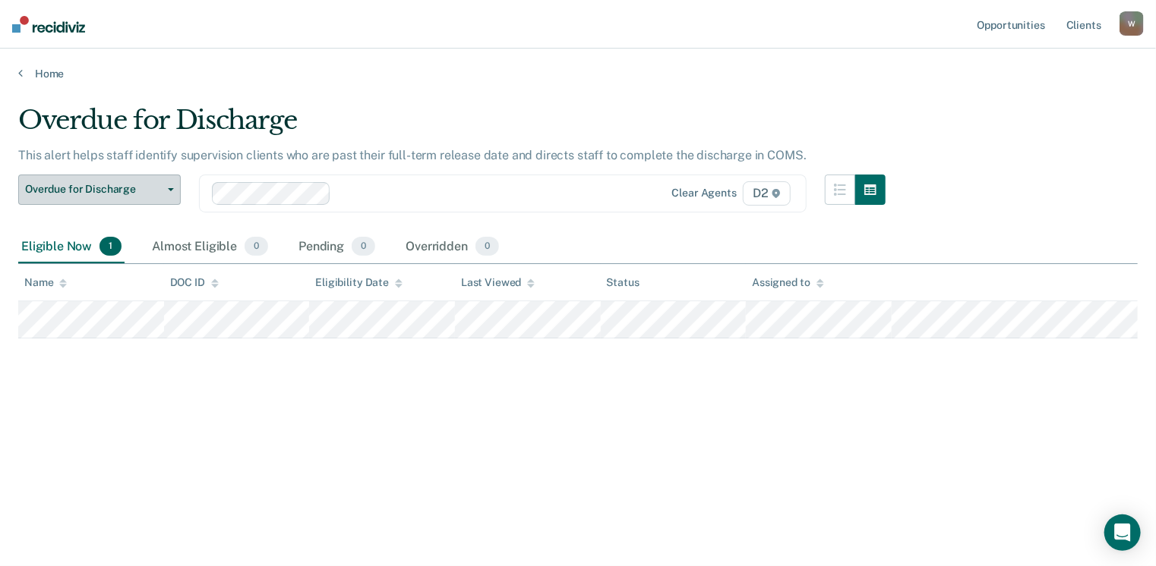
click at [109, 190] on span "Overdue for Discharge" at bounding box center [93, 189] width 137 height 13
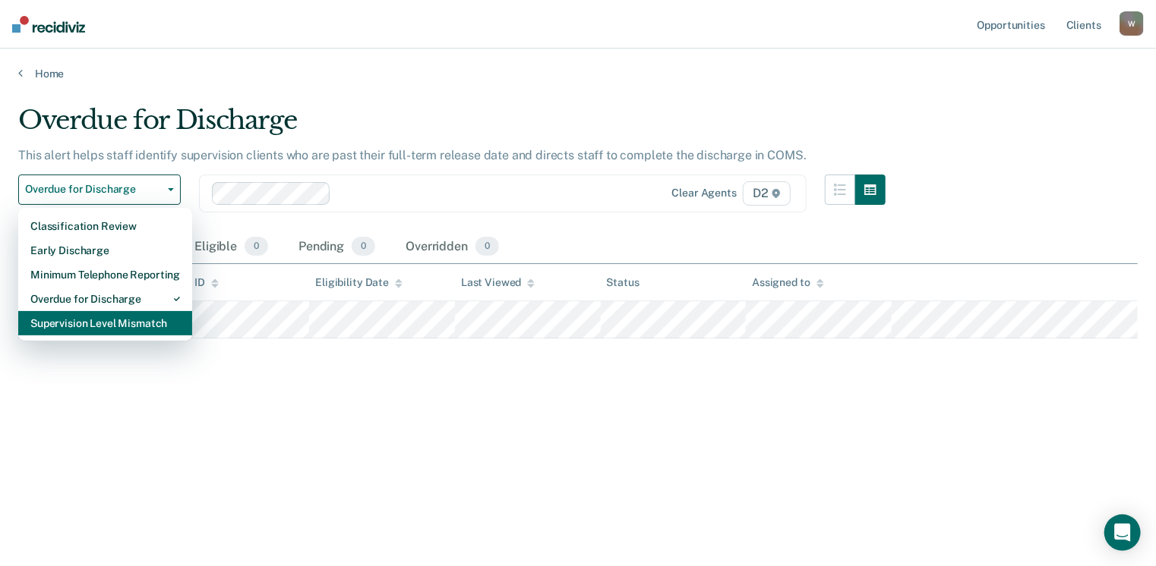
click at [111, 329] on div "Supervision Level Mismatch" at bounding box center [105, 323] width 150 height 24
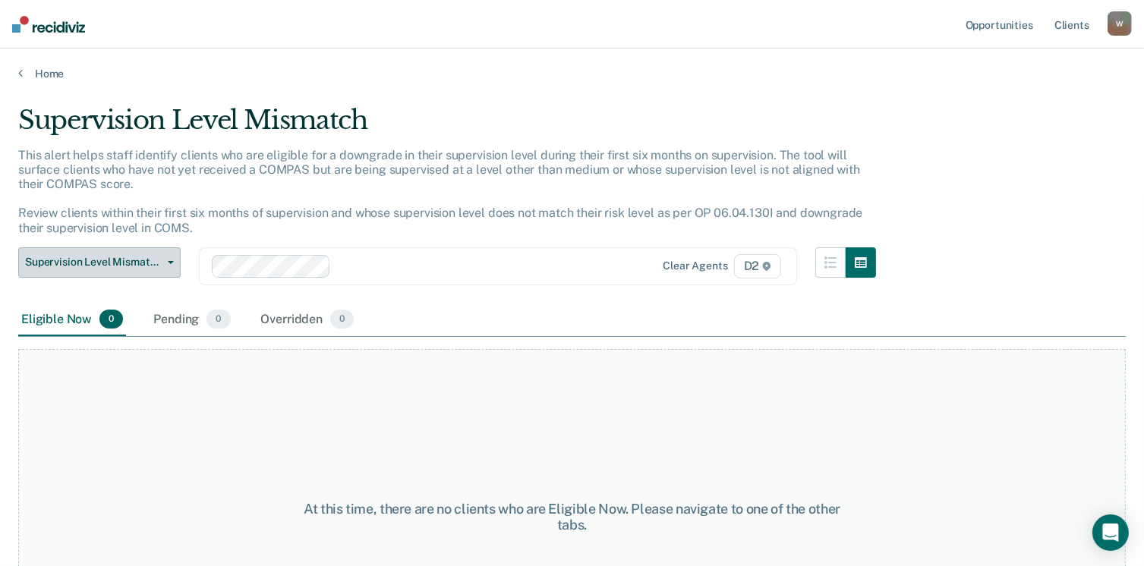
click at [103, 271] on button "Supervision Level Mismatch" at bounding box center [99, 263] width 162 height 30
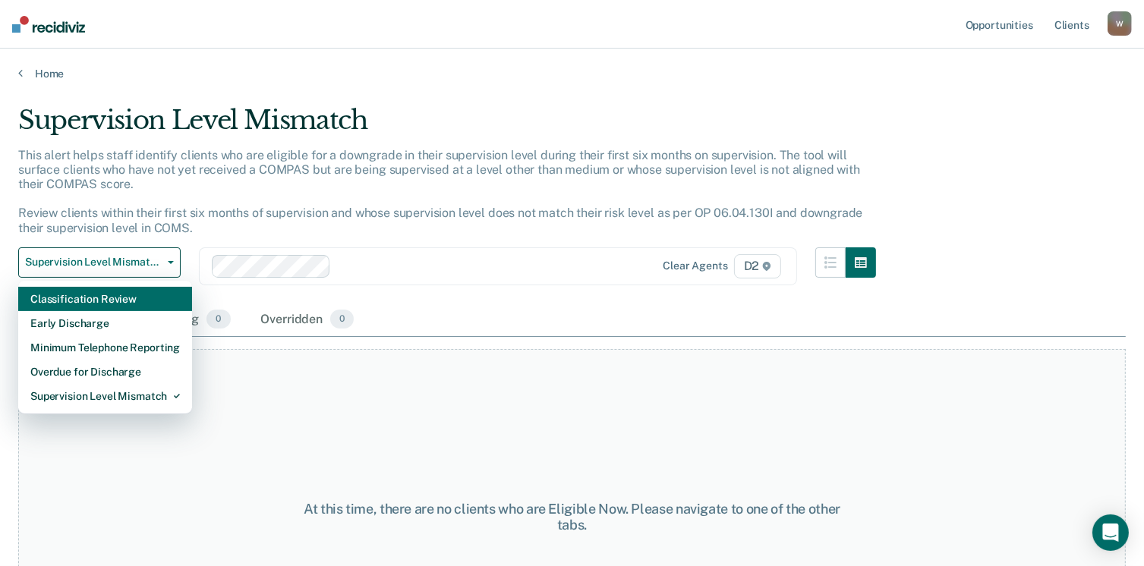
click at [97, 292] on div "Classification Review" at bounding box center [105, 299] width 150 height 24
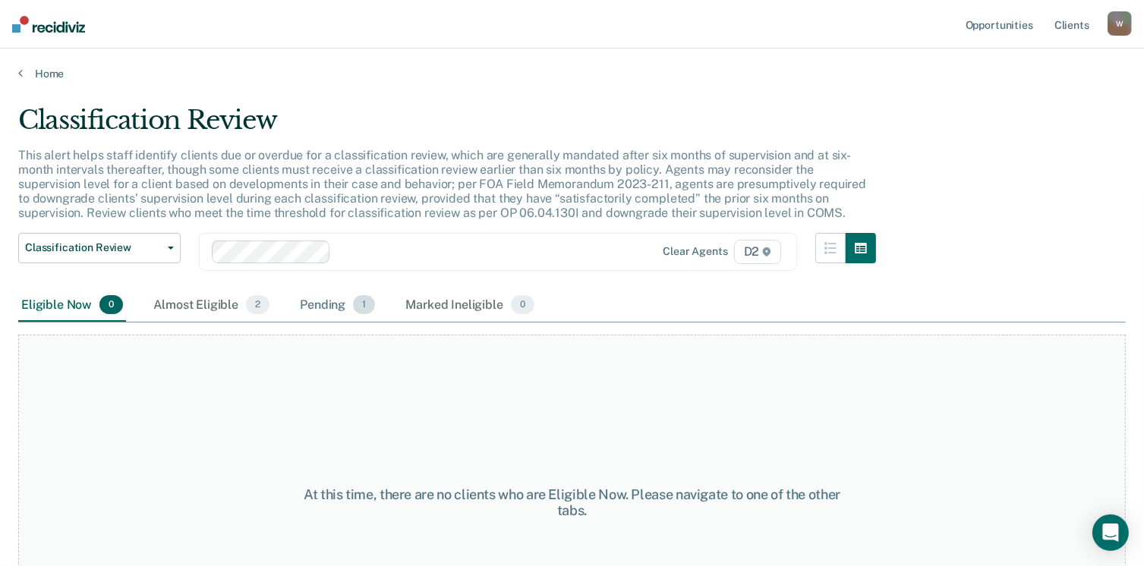
click at [319, 309] on div "Pending 1" at bounding box center [337, 305] width 81 height 33
